Goal: Entertainment & Leisure: Browse casually

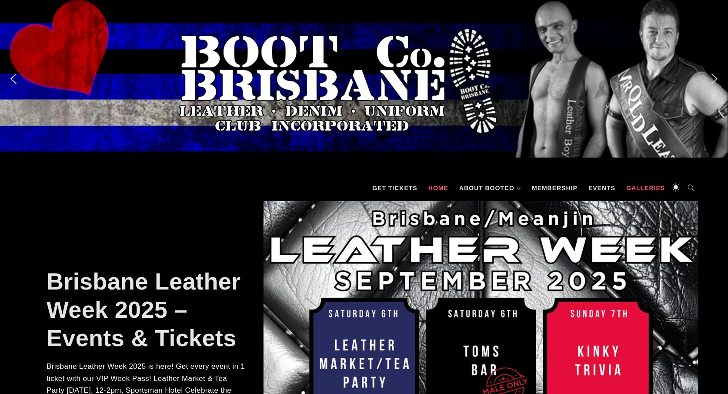
click at [635, 188] on link "Galleries" at bounding box center [645, 188] width 47 height 26
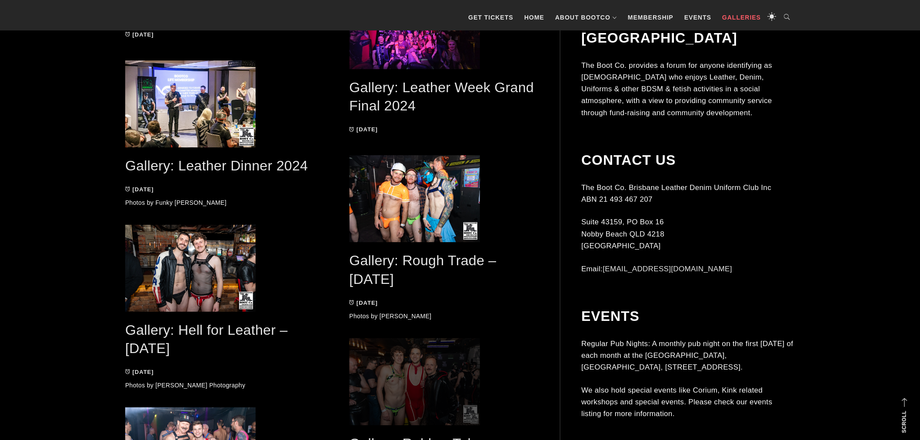
scroll to position [1095, 0]
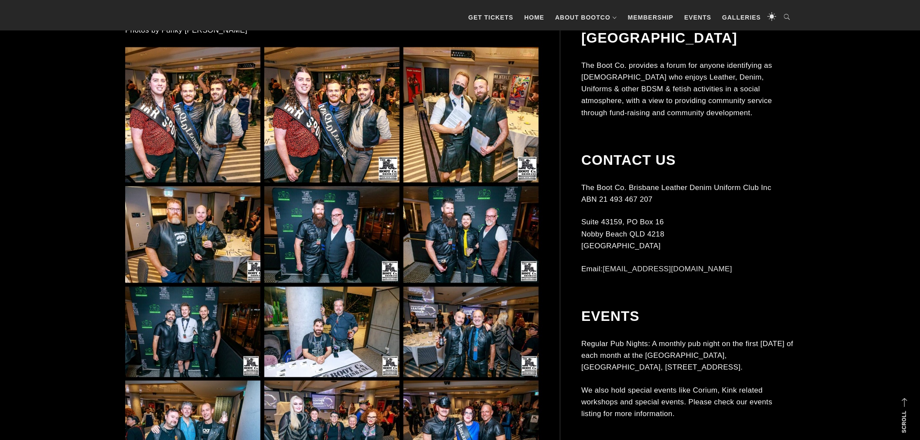
scroll to position [612, 0]
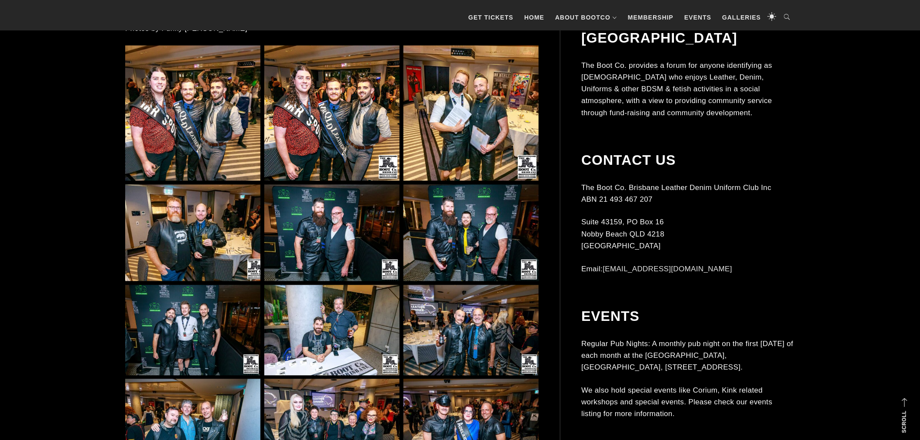
click at [201, 114] on img at bounding box center [192, 113] width 135 height 135
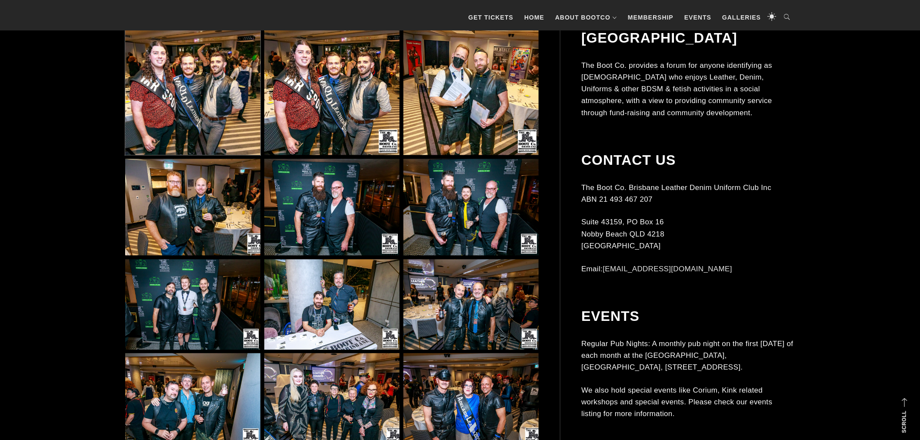
scroll to position [676, 0]
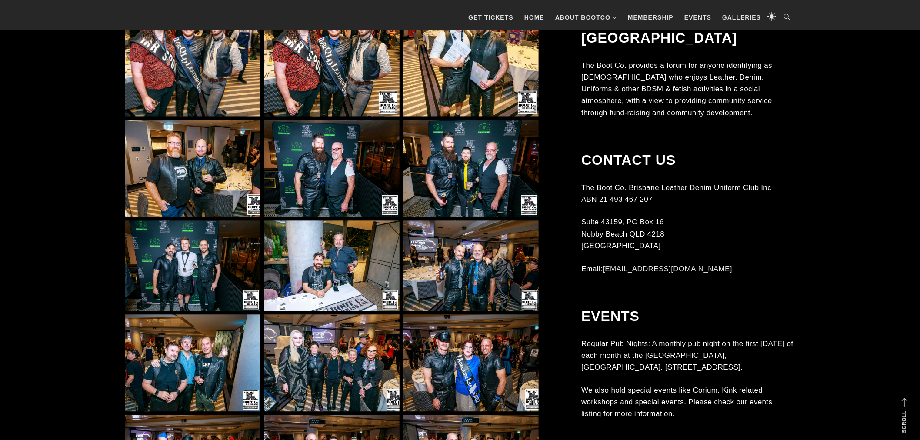
click at [463, 181] on img at bounding box center [471, 168] width 135 height 97
click at [179, 272] on img at bounding box center [192, 266] width 135 height 90
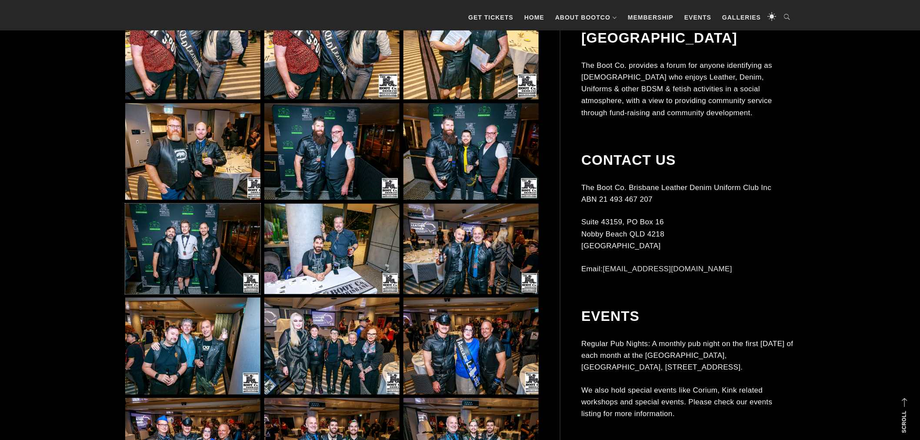
scroll to position [709, 0]
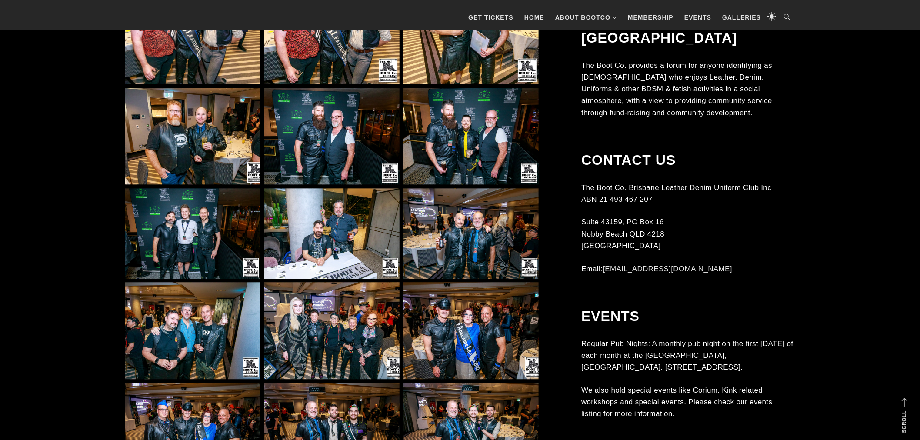
click at [351, 336] on img at bounding box center [331, 330] width 135 height 97
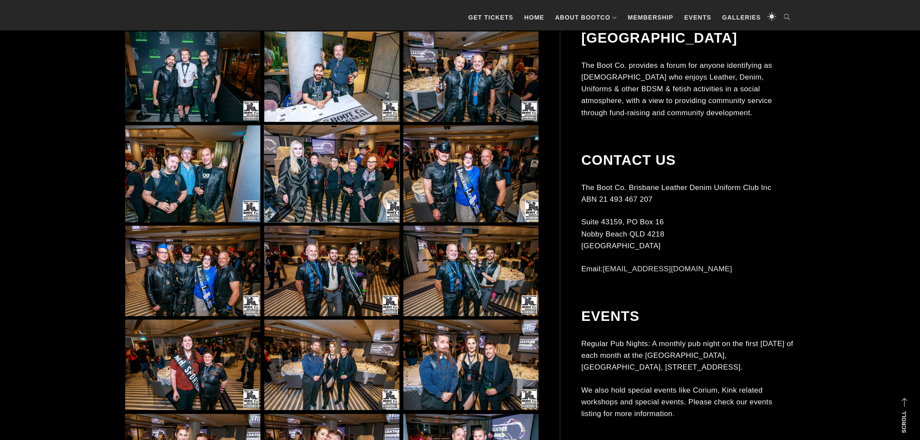
scroll to position [870, 0]
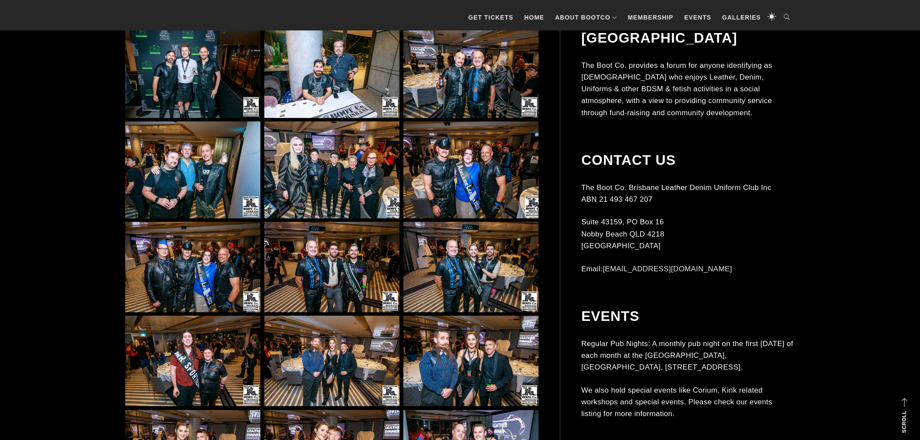
click at [214, 275] on img at bounding box center [192, 267] width 135 height 90
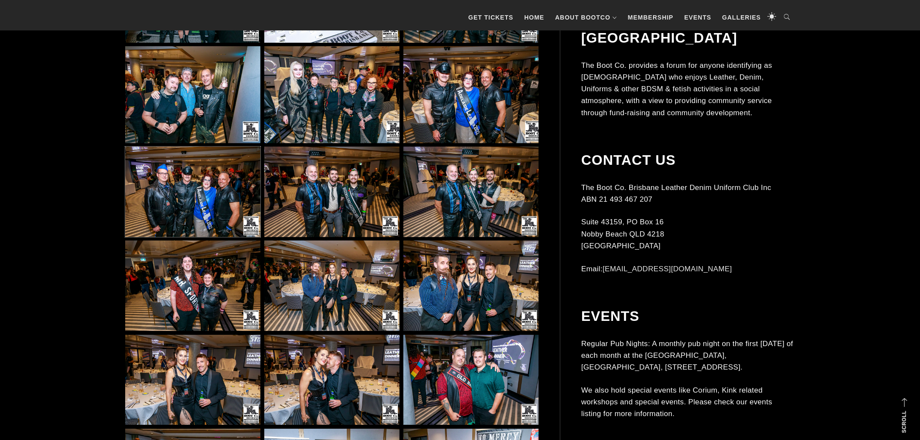
scroll to position [966, 0]
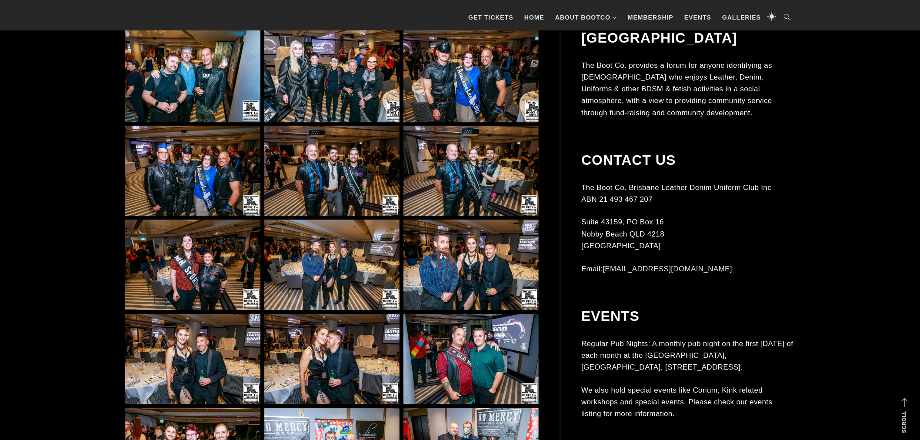
click at [484, 268] on img at bounding box center [471, 265] width 135 height 90
click at [335, 355] on img at bounding box center [331, 359] width 135 height 90
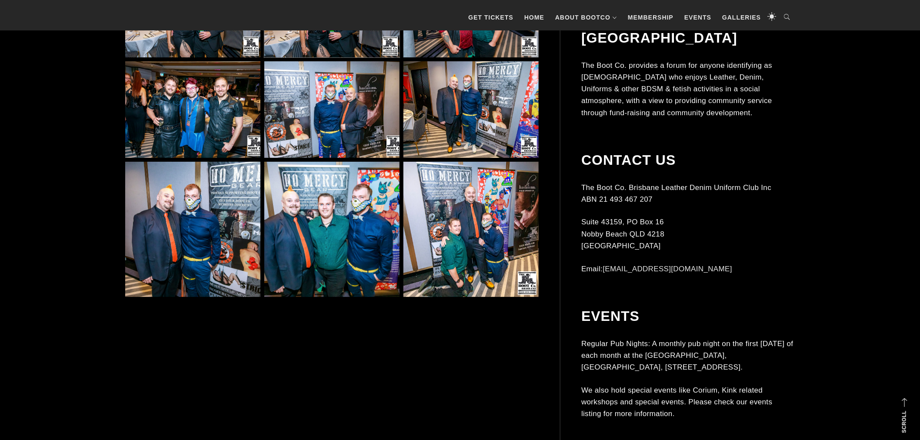
scroll to position [1385, 0]
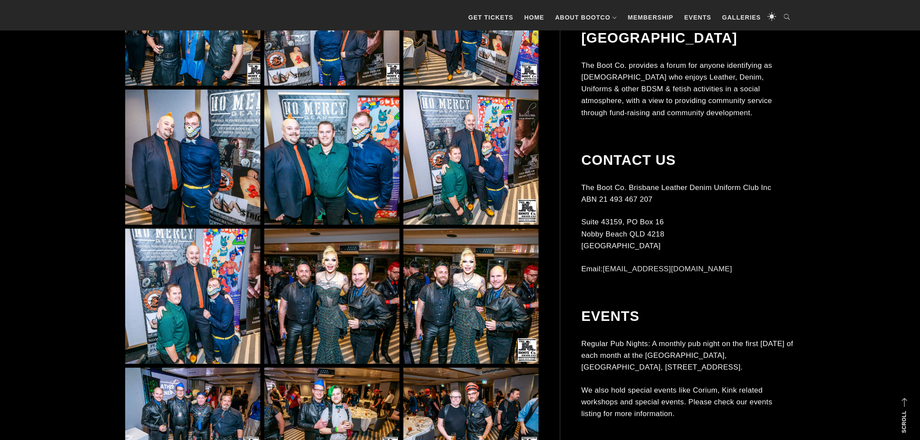
click at [479, 164] on img at bounding box center [471, 157] width 135 height 135
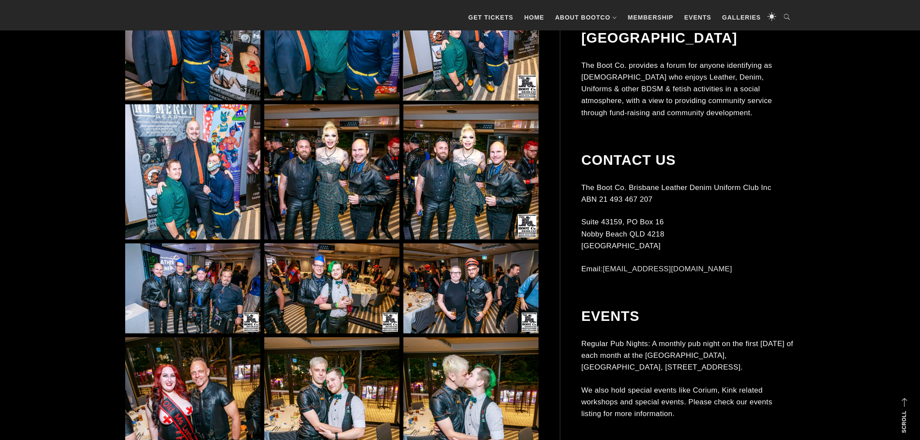
scroll to position [1513, 0]
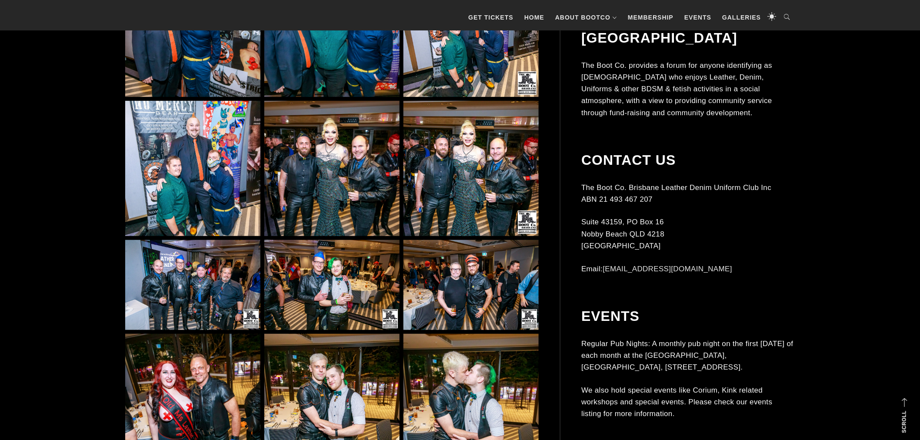
click at [194, 292] on img at bounding box center [192, 285] width 135 height 90
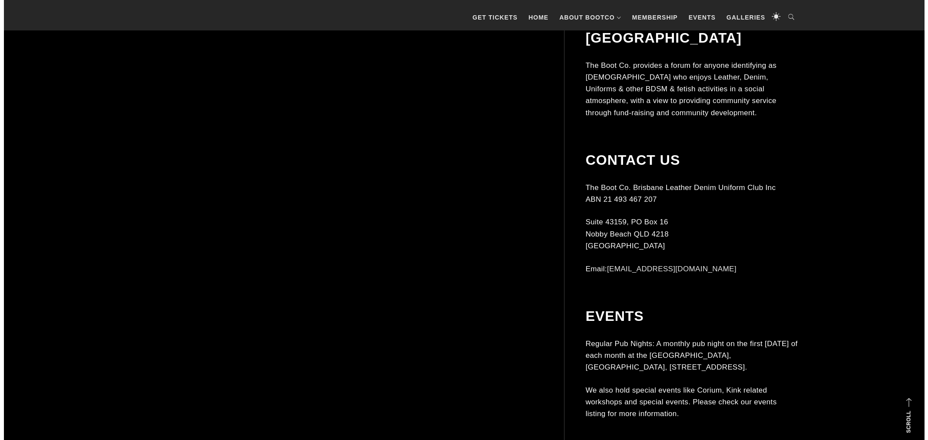
scroll to position [2867, 0]
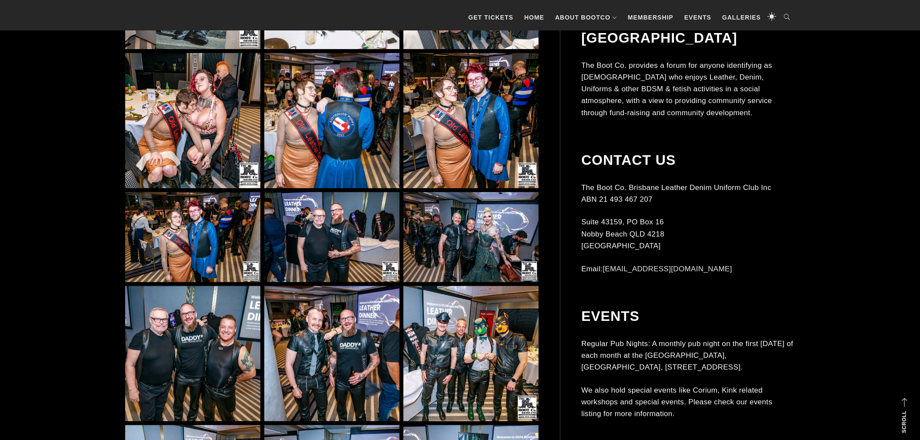
click at [231, 351] on img at bounding box center [192, 353] width 135 height 135
click at [504, 353] on img at bounding box center [471, 353] width 135 height 135
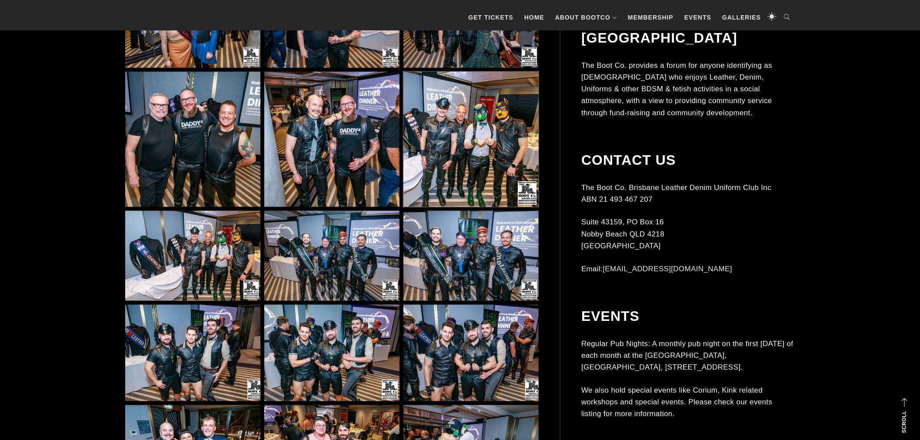
scroll to position [3092, 0]
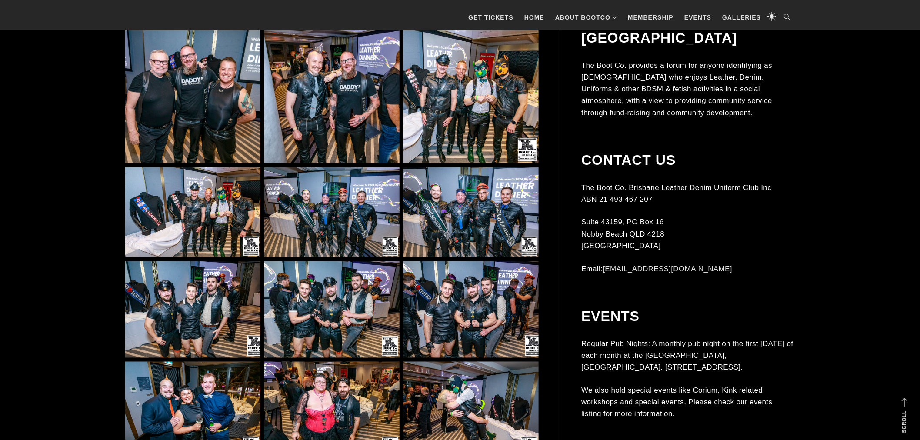
click at [461, 236] on img at bounding box center [471, 212] width 135 height 90
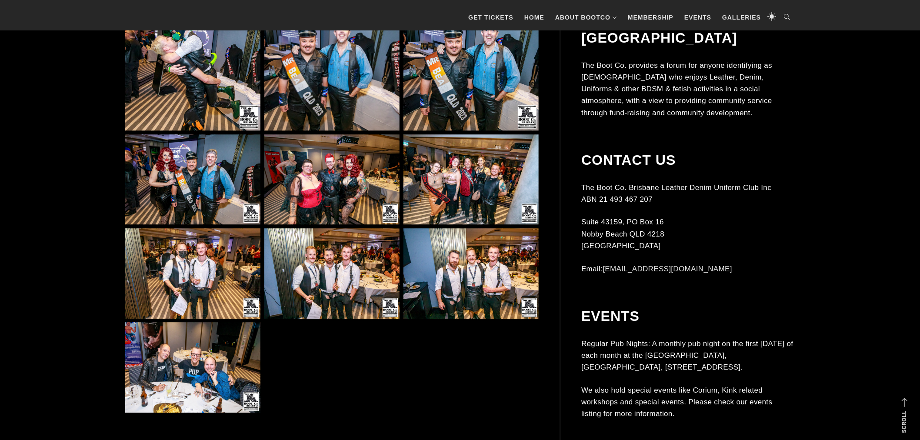
scroll to position [3607, 0]
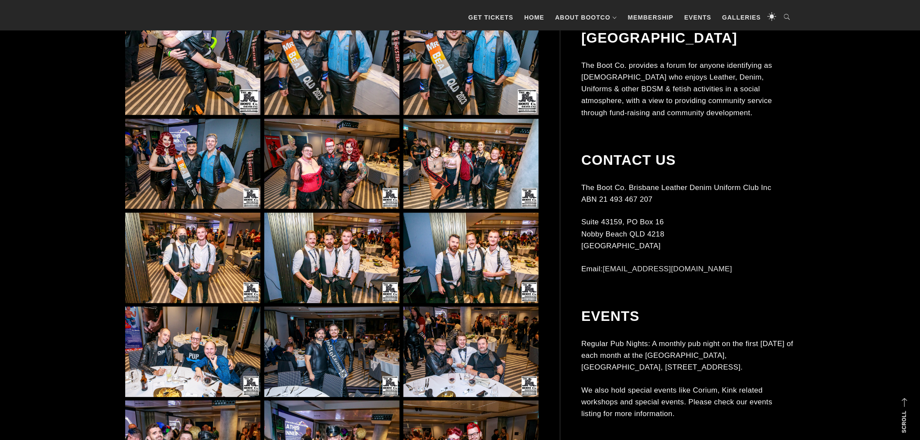
click at [329, 337] on img at bounding box center [331, 352] width 135 height 90
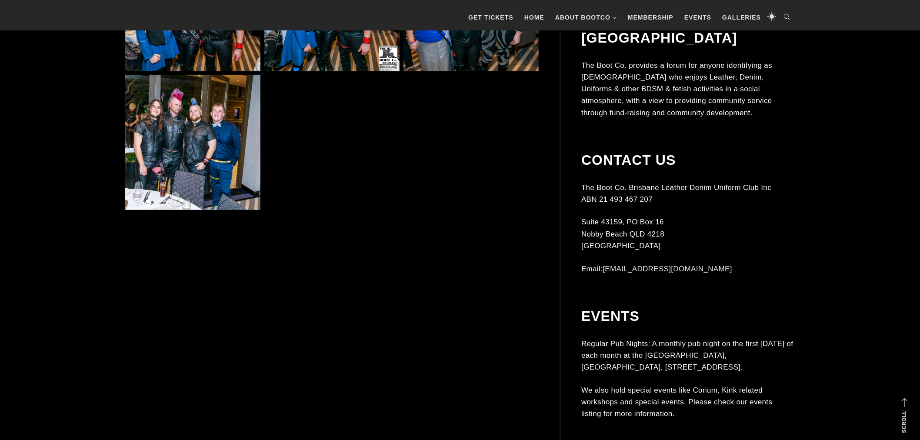
scroll to position [4348, 0]
